Goal: Find specific page/section: Find specific page/section

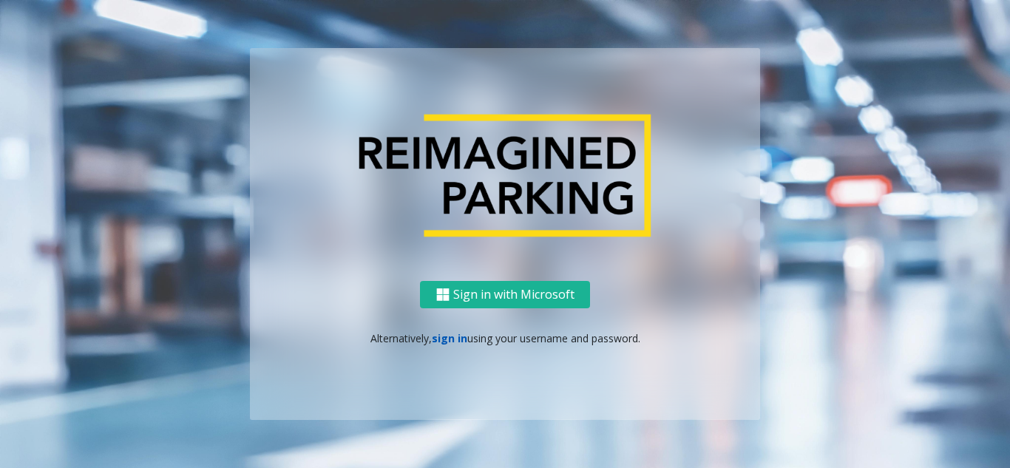
click at [454, 338] on link "sign in" at bounding box center [450, 338] width 36 height 14
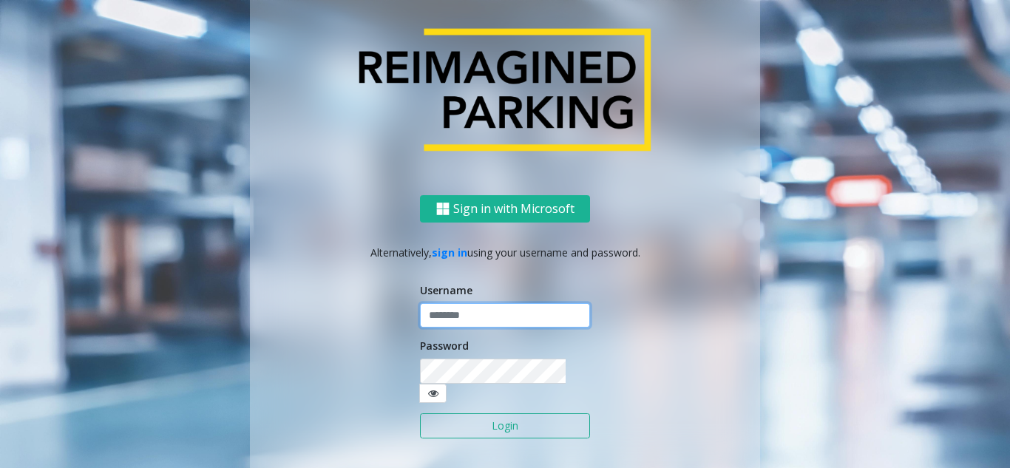
click at [498, 321] on input "text" at bounding box center [505, 315] width 170 height 25
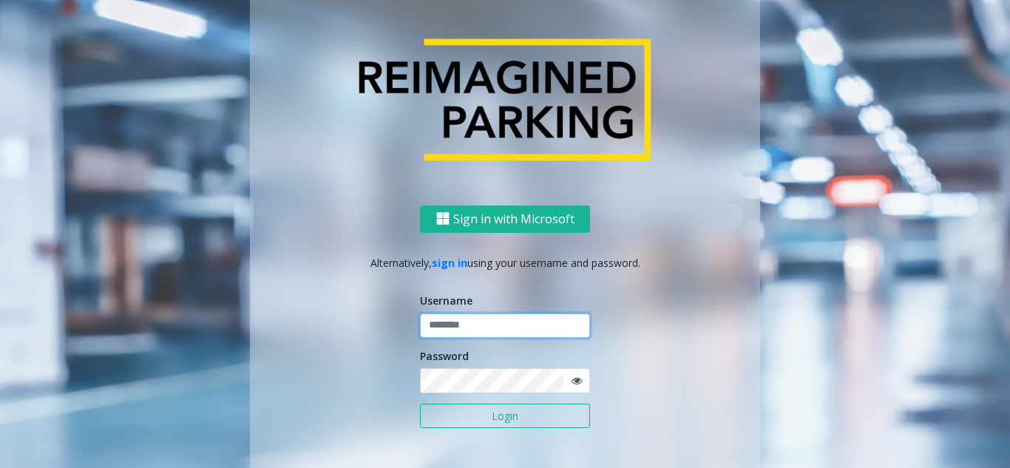
paste input "******"
type input "******"
click at [492, 411] on button "Login" at bounding box center [505, 416] width 170 height 25
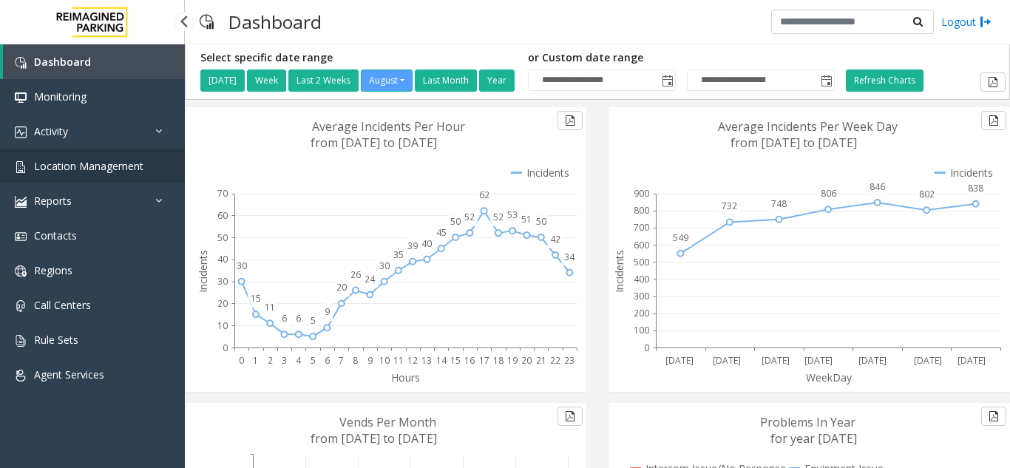
click at [115, 162] on span "Location Management" at bounding box center [88, 166] width 109 height 14
click at [132, 161] on span "Location Management" at bounding box center [88, 166] width 109 height 14
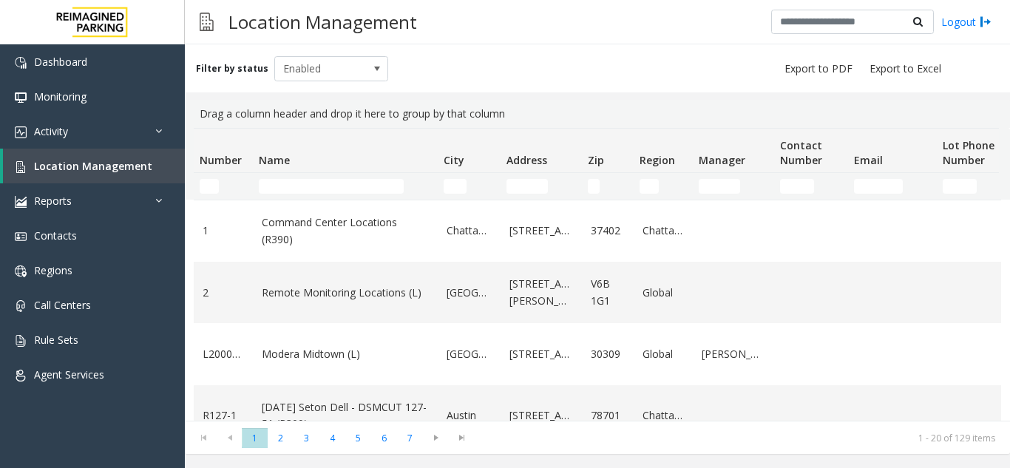
click at [301, 196] on td "Name Filter" at bounding box center [345, 186] width 185 height 27
click at [301, 188] on input "Name Filter" at bounding box center [331, 186] width 145 height 15
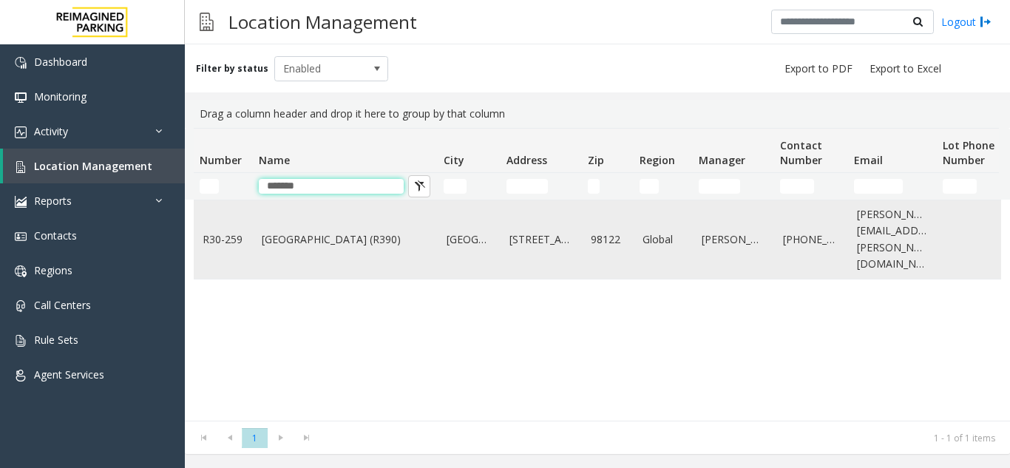
type input "******"
click at [312, 232] on link "Cherry Hill (R390)" at bounding box center [345, 240] width 167 height 16
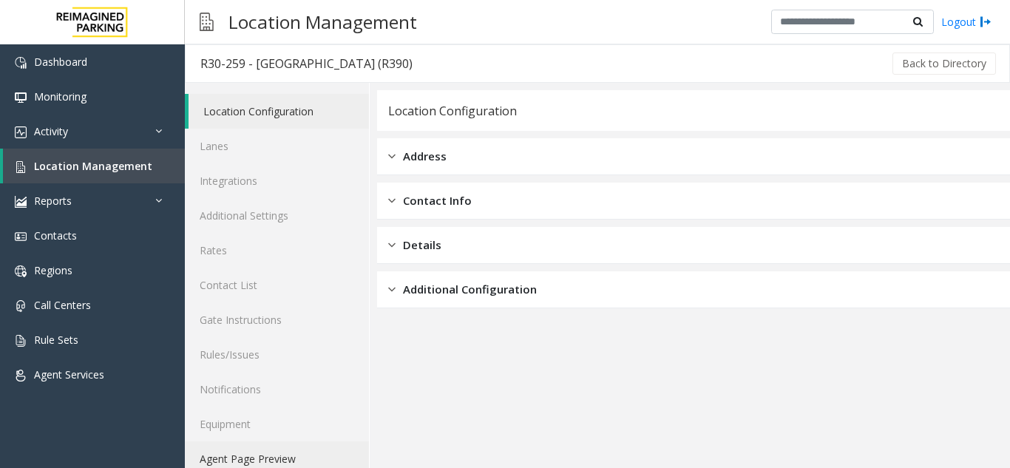
click at [263, 459] on link "Agent Page Preview" at bounding box center [277, 459] width 184 height 35
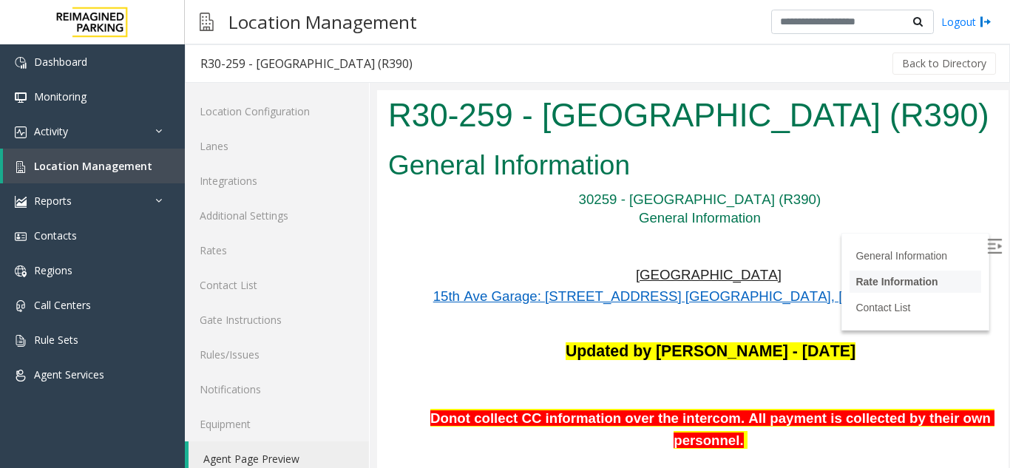
scroll to position [222, 0]
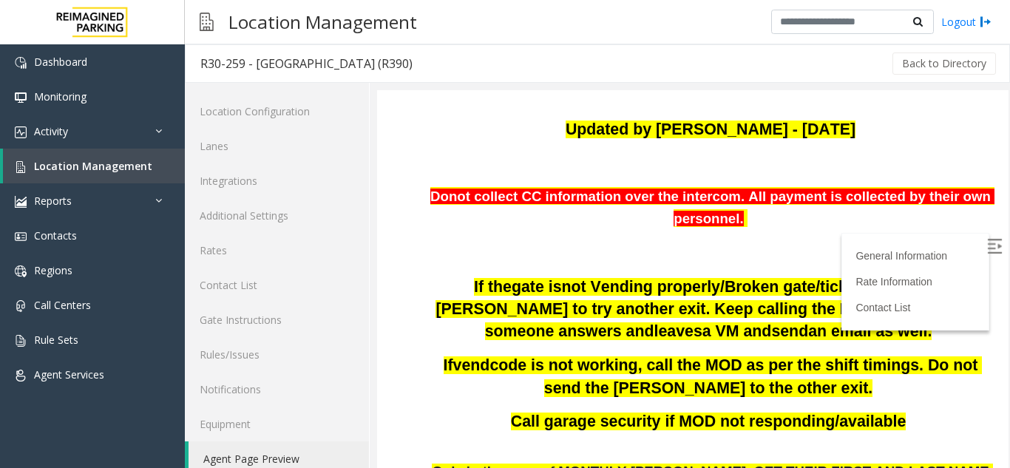
click at [987, 243] on img at bounding box center [994, 246] width 15 height 15
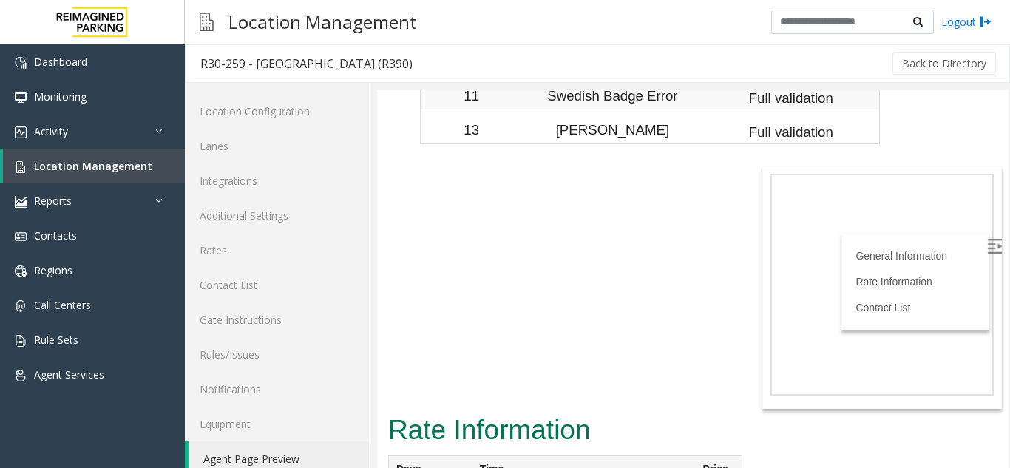
scroll to position [5331, 0]
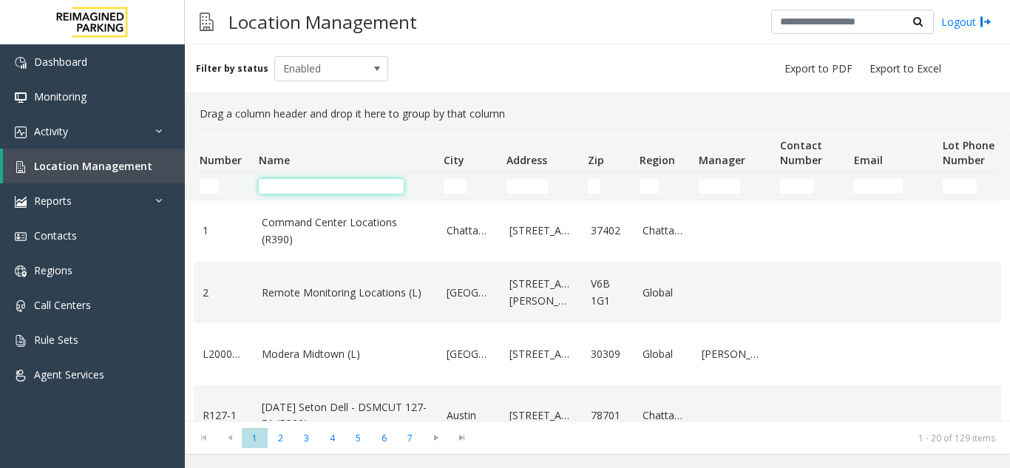
click at [294, 180] on input "Name Filter" at bounding box center [331, 186] width 145 height 15
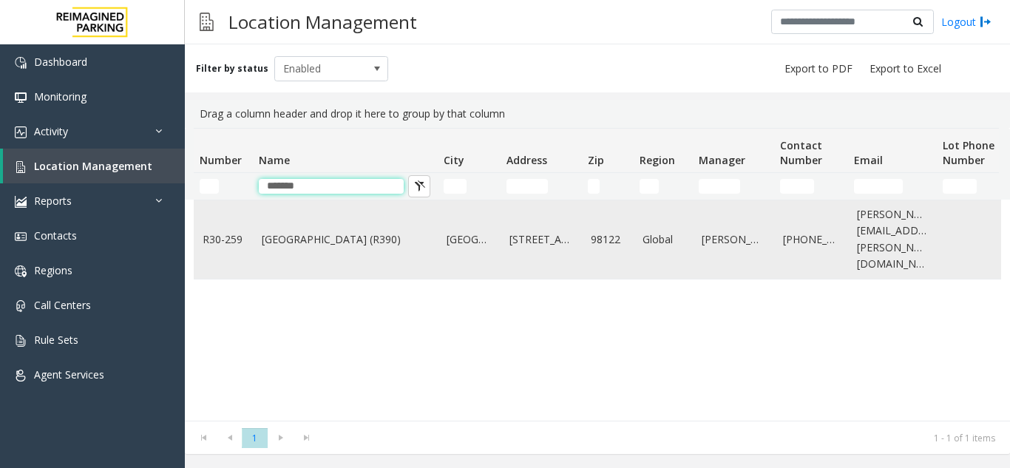
type input "******"
click at [336, 220] on td "Cherry Hill (R390)" at bounding box center [345, 239] width 185 height 78
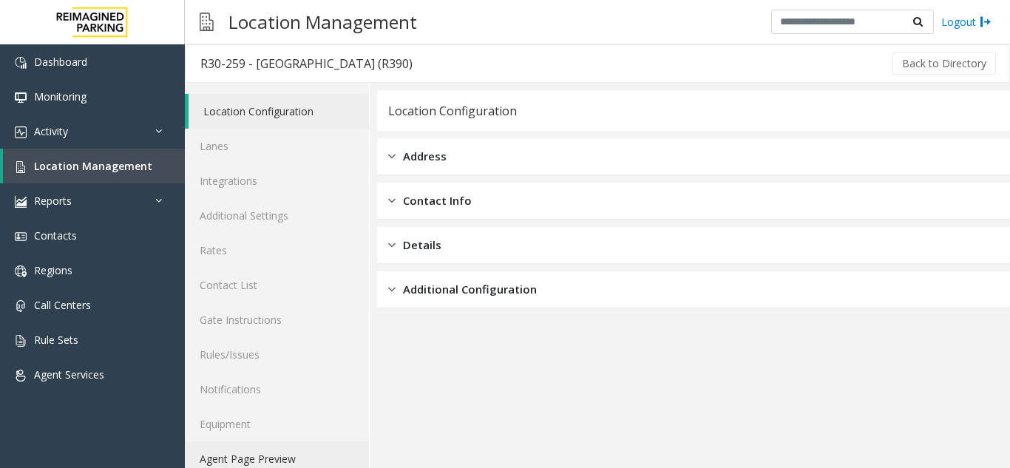
click at [254, 456] on link "Agent Page Preview" at bounding box center [277, 459] width 184 height 35
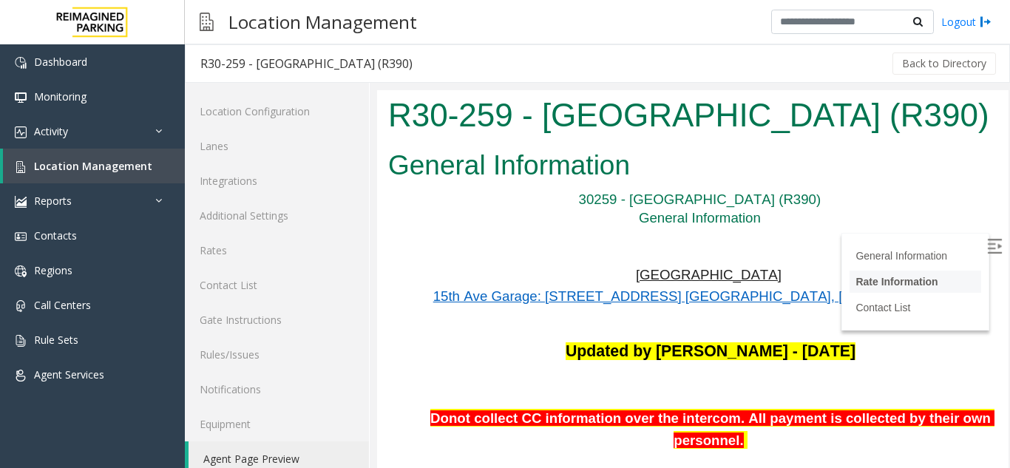
scroll to position [148, 0]
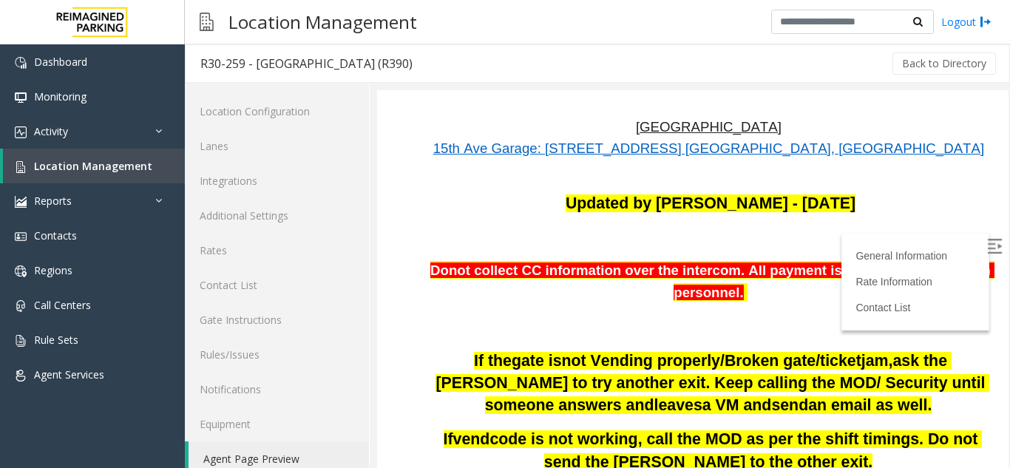
click at [987, 249] on img at bounding box center [994, 246] width 15 height 15
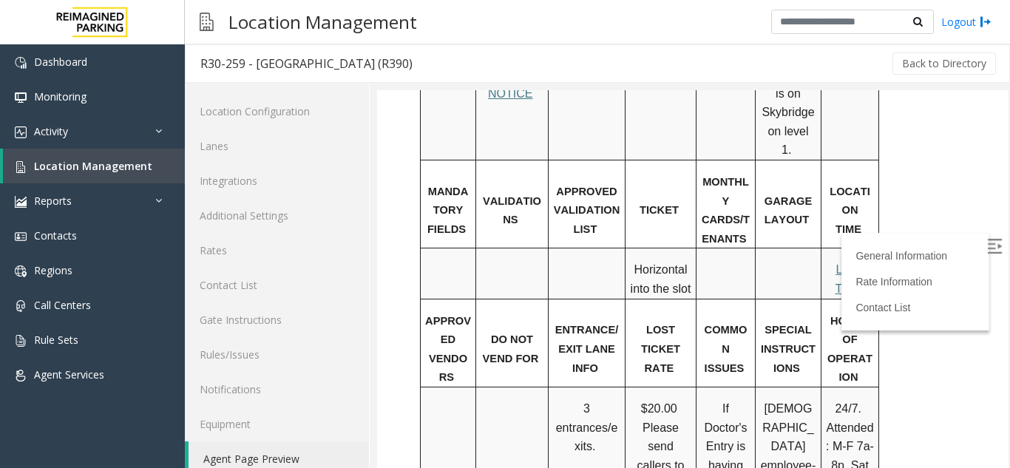
scroll to position [962, 0]
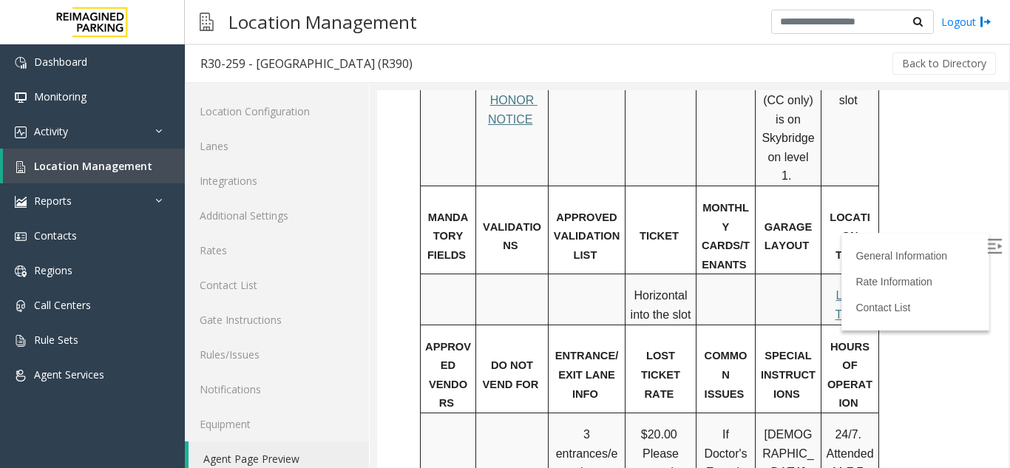
click at [845, 289] on span "Local Time" at bounding box center [851, 305] width 33 height 32
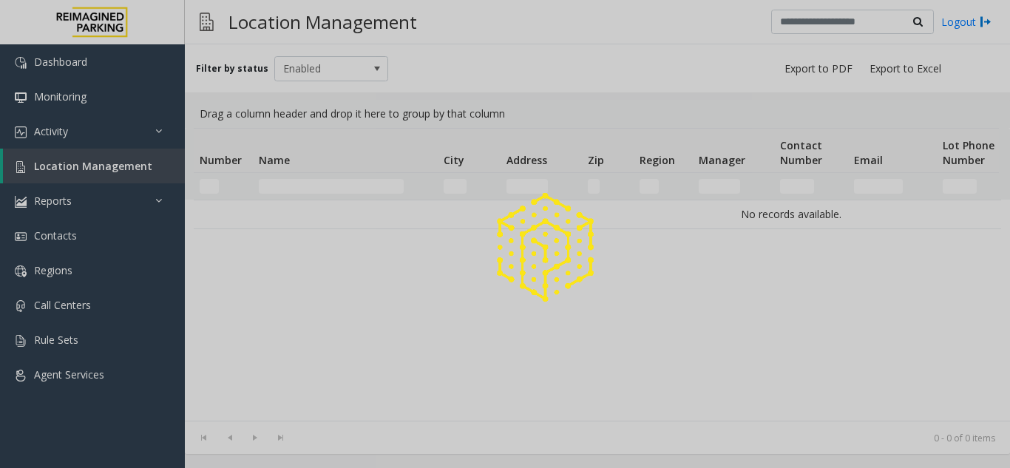
click at [297, 191] on div at bounding box center [505, 234] width 1010 height 468
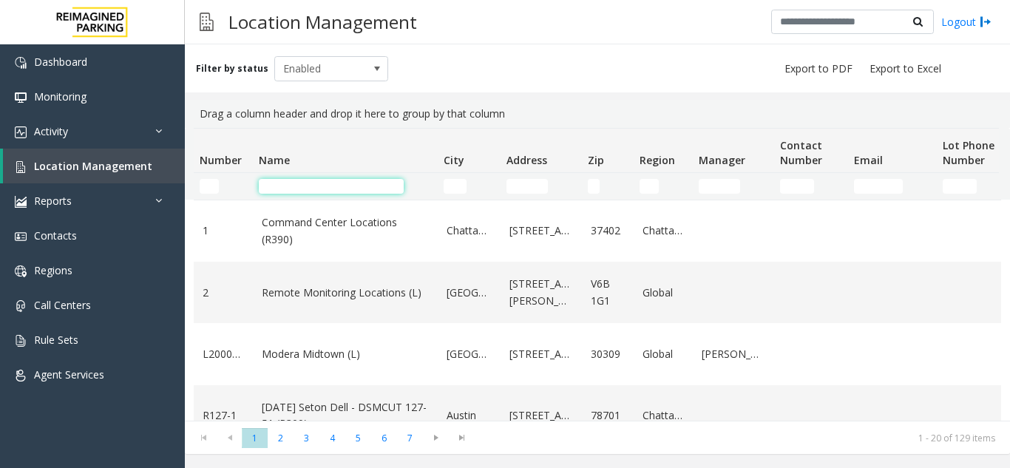
click at [297, 187] on input "Name Filter" at bounding box center [331, 186] width 145 height 15
click at [974, 16] on link "Logout" at bounding box center [967, 22] width 50 height 16
